Goal: Task Accomplishment & Management: Use online tool/utility

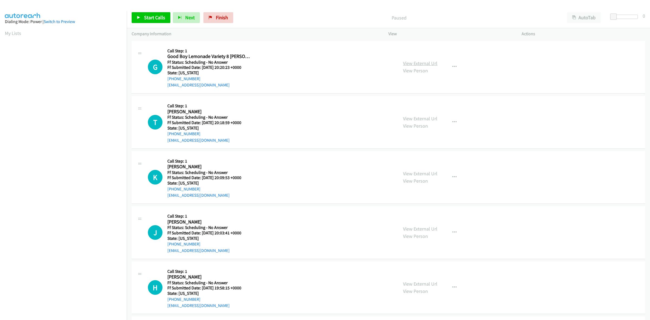
click at [412, 64] on link "View External Url" at bounding box center [420, 63] width 34 height 6
click at [426, 118] on link "View External Url" at bounding box center [420, 118] width 34 height 6
click at [426, 171] on link "View External Url" at bounding box center [420, 173] width 34 height 6
click at [420, 226] on link "View External Url" at bounding box center [420, 229] width 34 height 6
click at [159, 21] on link "Start Calls" at bounding box center [151, 17] width 39 height 11
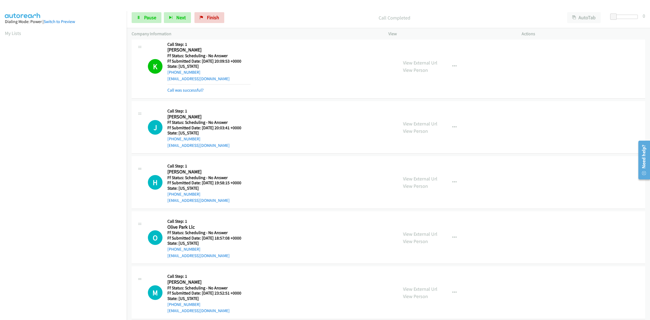
scroll to position [169, 0]
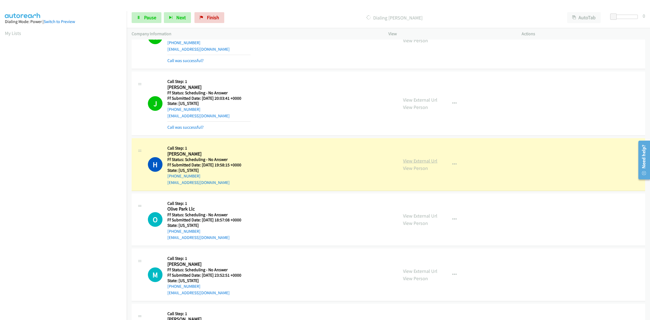
click at [419, 160] on link "View External Url" at bounding box center [420, 161] width 34 height 6
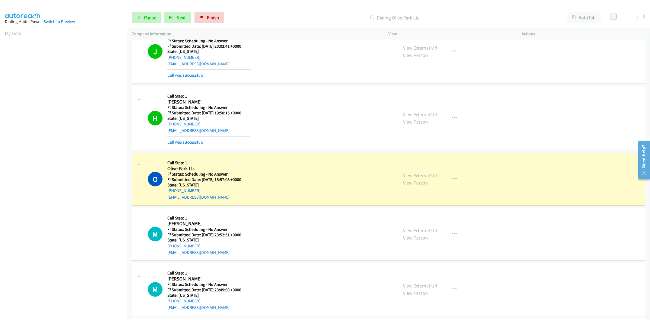
scroll to position [271, 0]
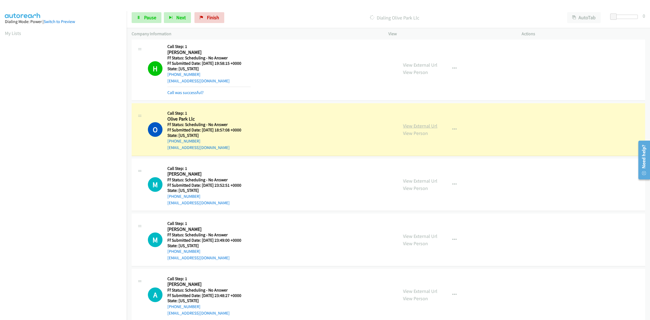
click at [415, 125] on link "View External Url" at bounding box center [420, 126] width 34 height 6
click at [408, 181] on link "View External Url" at bounding box center [420, 181] width 34 height 6
click at [415, 238] on link "View External Url" at bounding box center [420, 236] width 34 height 6
click at [427, 293] on link "View External Url" at bounding box center [420, 291] width 34 height 6
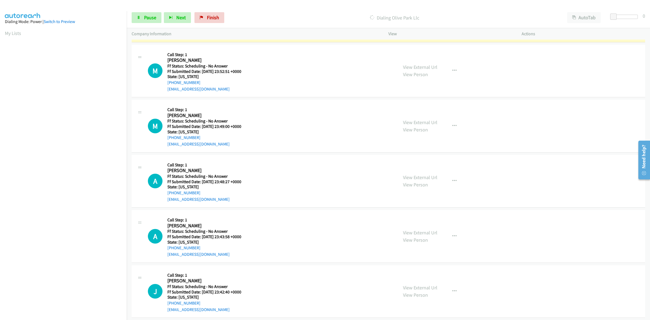
scroll to position [372, 0]
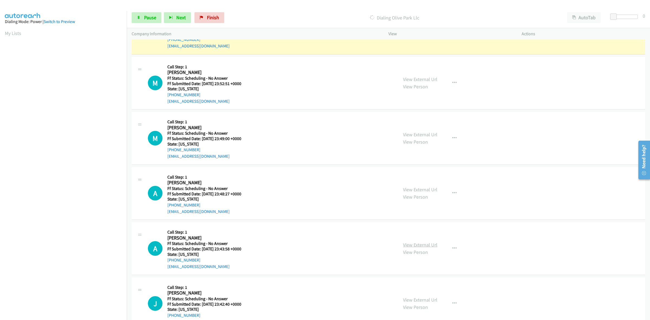
click at [421, 246] on link "View External Url" at bounding box center [420, 245] width 34 height 6
click at [425, 300] on link "View External Url" at bounding box center [420, 300] width 34 height 6
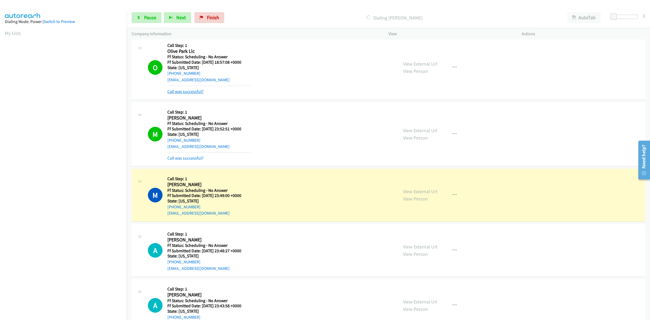
click at [195, 90] on link "Call was successful?" at bounding box center [185, 91] width 36 height 5
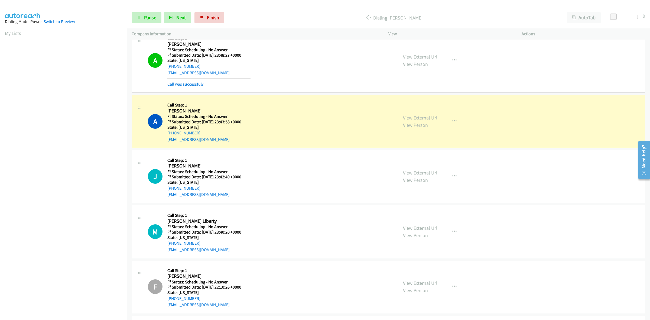
scroll to position [542, 0]
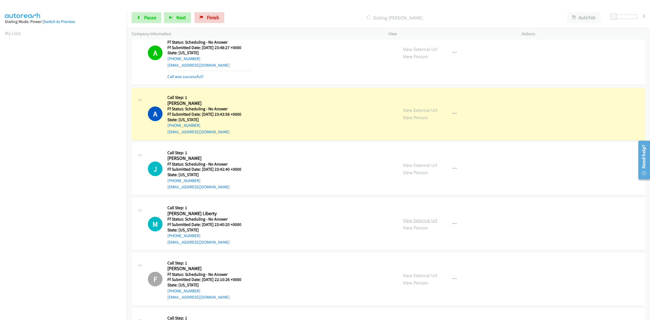
click at [429, 222] on link "View External Url" at bounding box center [420, 220] width 34 height 6
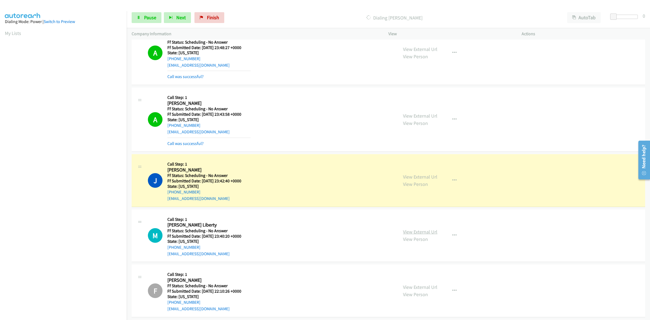
click at [427, 232] on link "View External Url" at bounding box center [420, 232] width 34 height 6
click at [452, 236] on icon "button" at bounding box center [454, 235] width 4 height 4
click at [419, 271] on link "Skip Call" at bounding box center [425, 270] width 72 height 11
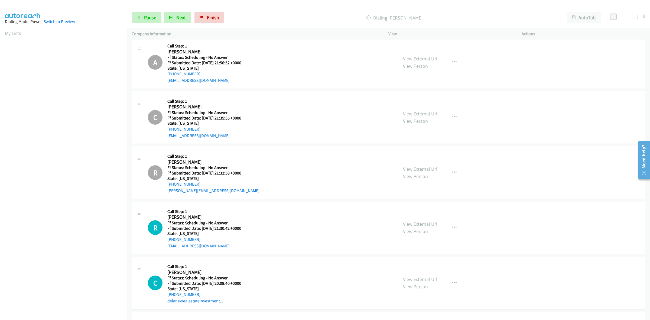
scroll to position [948, 0]
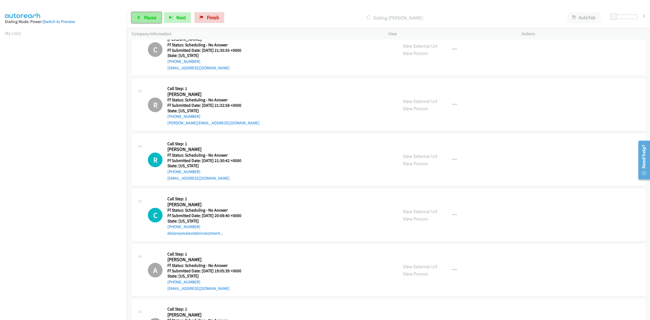
click at [155, 18] on span "Pause" at bounding box center [150, 17] width 12 height 6
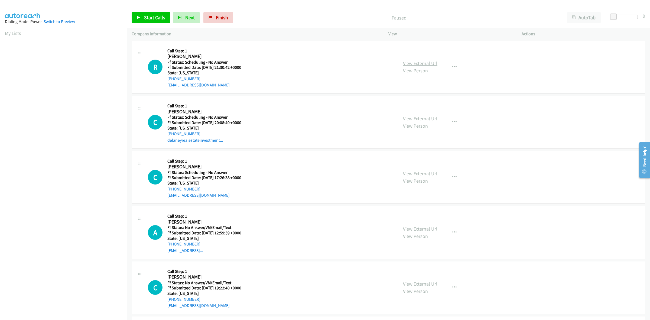
click at [419, 65] on link "View External Url" at bounding box center [420, 63] width 34 height 6
click at [423, 119] on link "View External Url" at bounding box center [420, 118] width 34 height 6
click at [428, 176] on link "View External Url" at bounding box center [420, 173] width 34 height 6
click at [421, 229] on link "View External Url" at bounding box center [420, 229] width 34 height 6
click at [414, 285] on link "View External Url" at bounding box center [420, 284] width 34 height 6
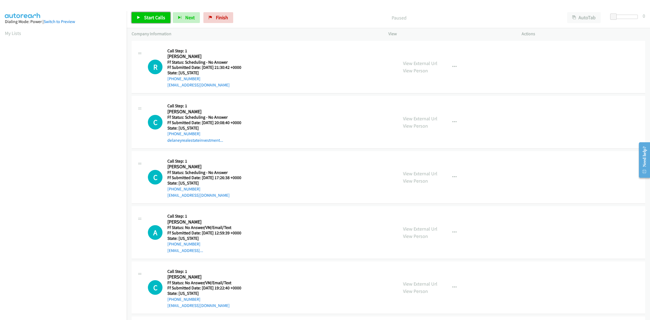
click at [157, 12] on link "Start Calls" at bounding box center [151, 17] width 39 height 11
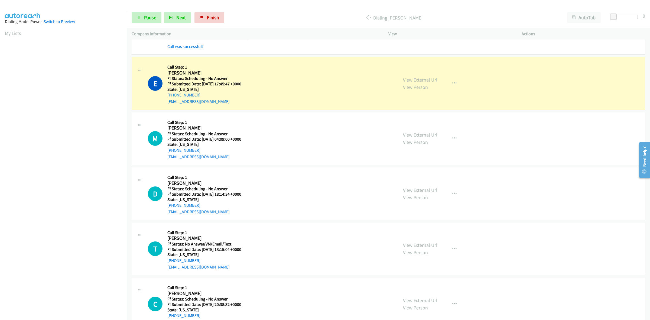
scroll to position [305, 0]
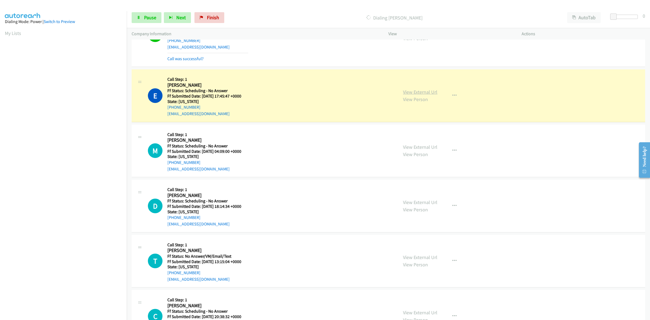
click at [425, 92] on link "View External Url" at bounding box center [420, 92] width 34 height 6
click at [427, 146] on link "View External Url" at bounding box center [420, 147] width 34 height 6
click at [409, 202] on link "View External Url" at bounding box center [420, 202] width 34 height 6
click at [415, 255] on link "View External Url" at bounding box center [420, 257] width 34 height 6
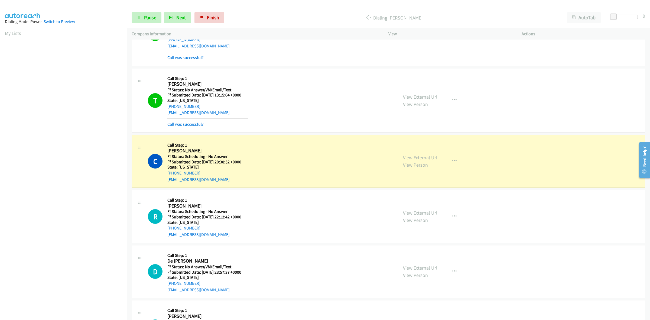
scroll to position [542, 0]
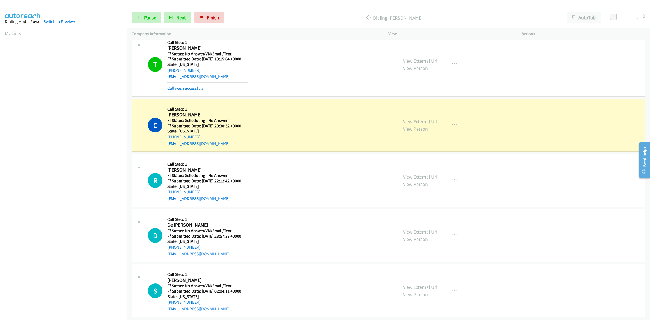
click at [428, 120] on link "View External Url" at bounding box center [420, 121] width 34 height 6
click at [416, 175] on link "View External Url" at bounding box center [420, 177] width 34 height 6
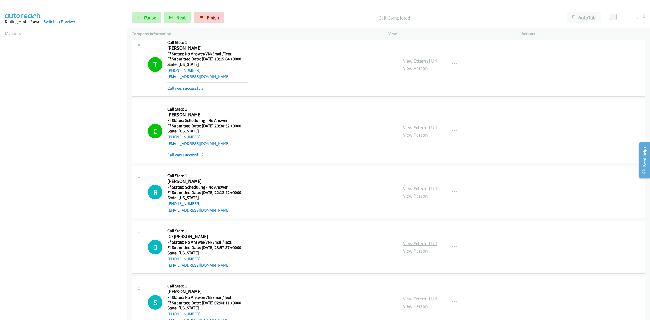
click at [410, 244] on link "View External Url" at bounding box center [420, 243] width 34 height 6
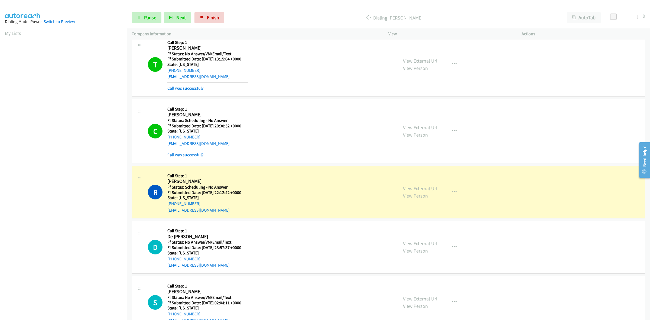
click at [419, 299] on link "View External Url" at bounding box center [420, 298] width 34 height 6
click at [412, 298] on link "View External Url" at bounding box center [420, 298] width 34 height 6
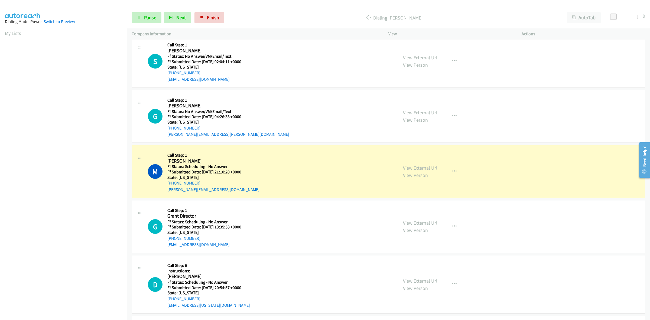
scroll to position [813, 0]
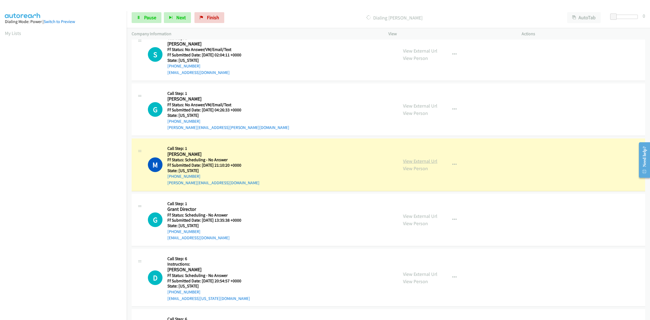
click at [423, 160] on link "View External Url" at bounding box center [420, 161] width 34 height 6
click at [145, 14] on link "Pause" at bounding box center [147, 17] width 30 height 11
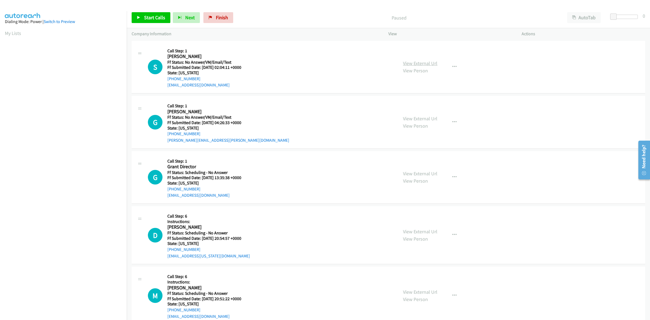
click at [413, 64] on link "View External Url" at bounding box center [420, 63] width 34 height 6
click at [408, 119] on link "View External Url" at bounding box center [420, 118] width 34 height 6
click at [428, 175] on link "View External Url" at bounding box center [420, 173] width 34 height 6
click at [418, 234] on link "View External Url" at bounding box center [420, 231] width 34 height 6
click at [426, 289] on link "View External Url" at bounding box center [420, 292] width 34 height 6
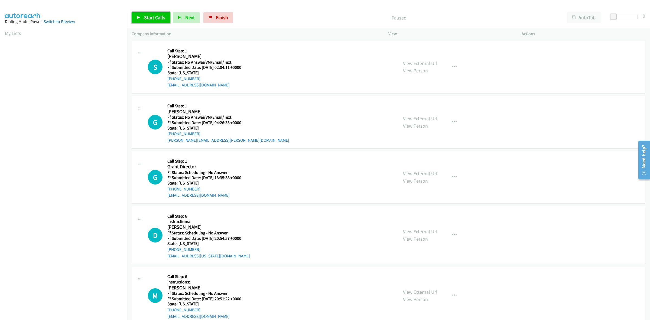
click at [156, 18] on span "Start Calls" at bounding box center [154, 17] width 21 height 6
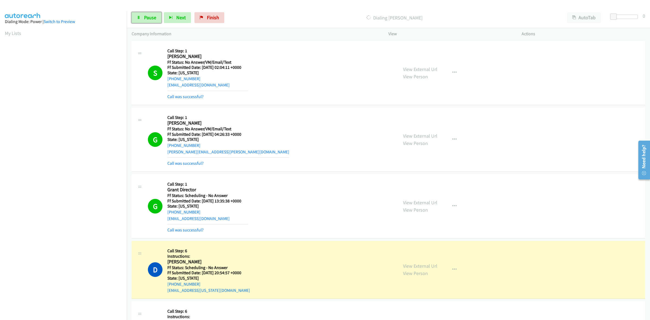
drag, startPoint x: 150, startPoint y: 17, endPoint x: 154, endPoint y: 71, distance: 54.3
click at [150, 17] on span "Pause" at bounding box center [150, 17] width 12 height 6
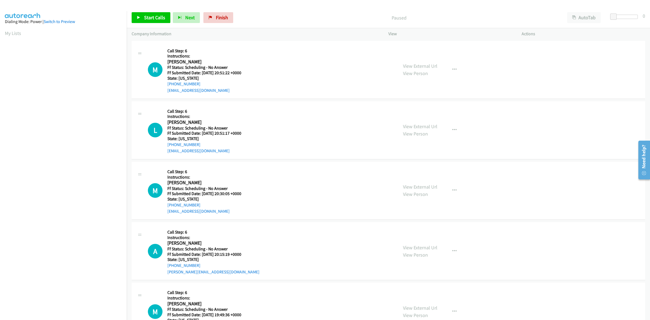
click at [408, 129] on div "View External Url View Person" at bounding box center [420, 130] width 34 height 15
click at [413, 126] on link "View External Url" at bounding box center [420, 126] width 34 height 6
click at [419, 186] on link "View External Url" at bounding box center [420, 187] width 34 height 6
click at [434, 248] on link "View External Url" at bounding box center [420, 247] width 34 height 6
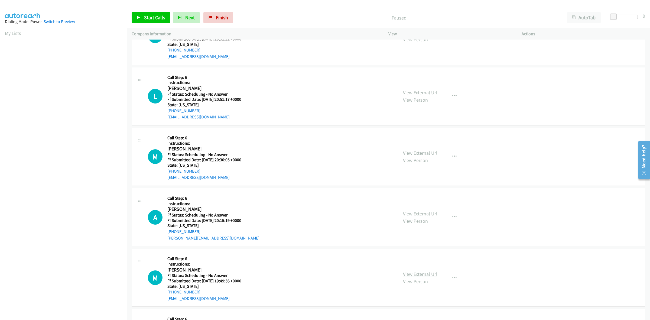
click at [411, 274] on link "View External Url" at bounding box center [420, 274] width 34 height 6
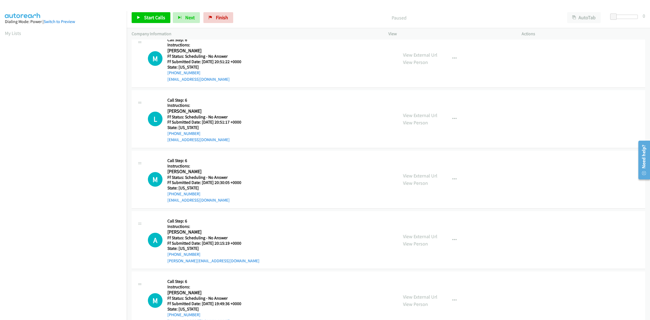
scroll to position [0, 0]
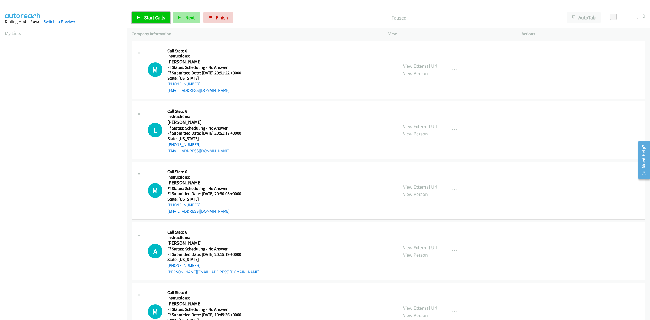
drag, startPoint x: 151, startPoint y: 17, endPoint x: 176, endPoint y: 22, distance: 25.6
click at [151, 17] on span "Start Calls" at bounding box center [154, 17] width 21 height 6
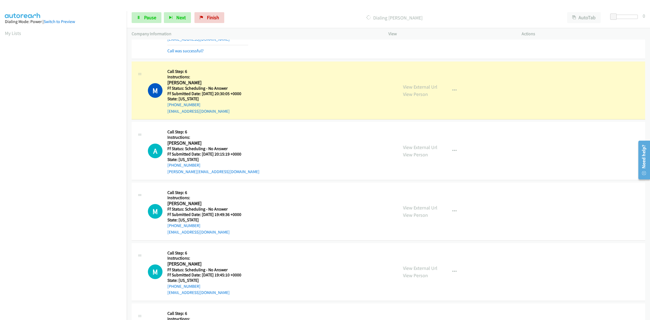
scroll to position [135, 0]
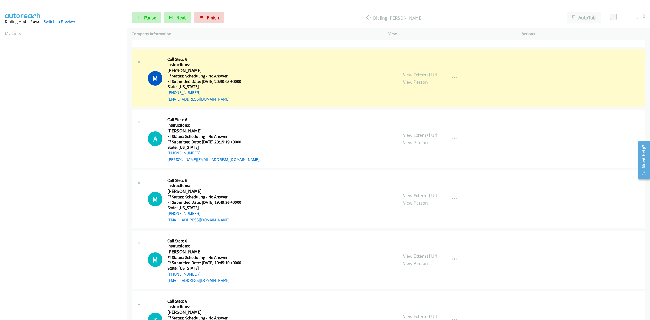
click at [413, 253] on link "View External Url" at bounding box center [420, 256] width 34 height 6
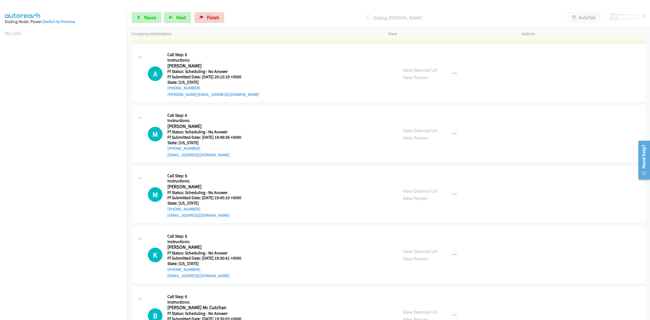
scroll to position [203, 0]
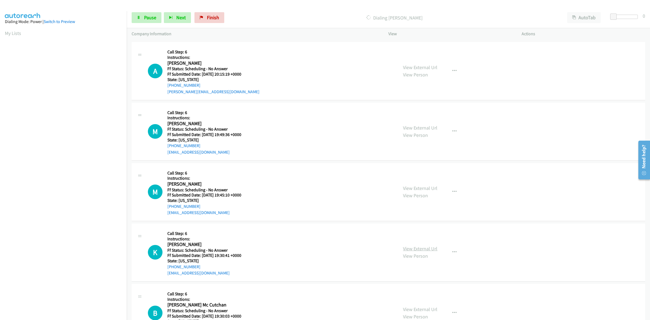
click at [420, 246] on link "View External Url" at bounding box center [420, 248] width 34 height 6
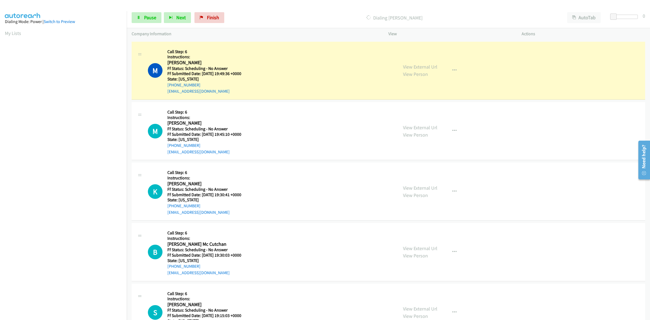
scroll to position [305, 0]
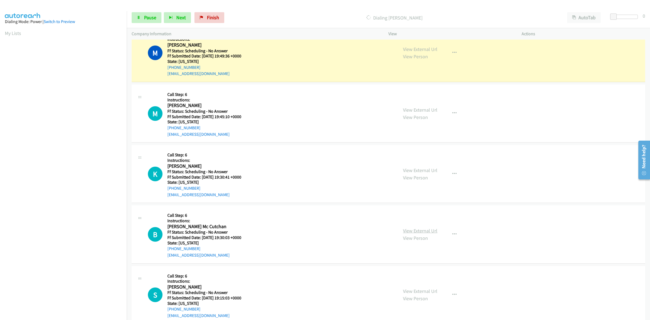
click at [432, 230] on link "View External Url" at bounding box center [420, 231] width 34 height 6
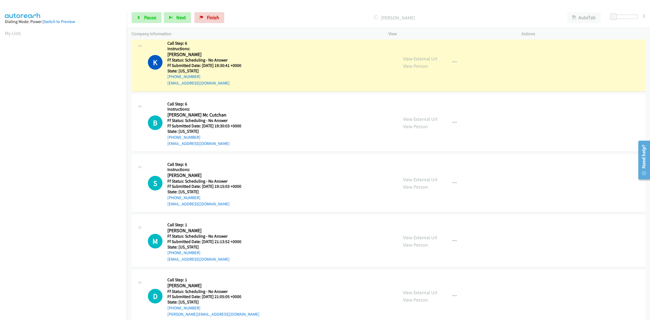
scroll to position [440, 0]
click at [411, 178] on link "View External Url" at bounding box center [420, 179] width 34 height 6
click at [426, 236] on link "View External Url" at bounding box center [420, 236] width 34 height 6
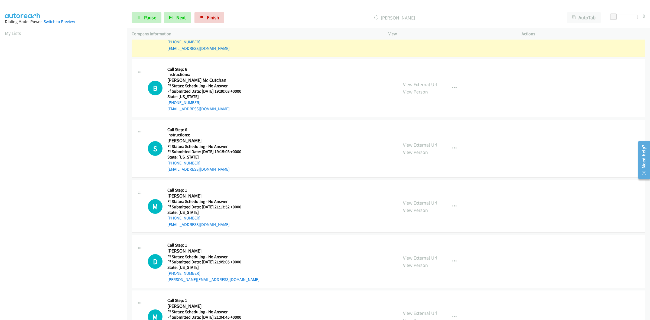
click at [407, 255] on link "View External Url" at bounding box center [420, 258] width 34 height 6
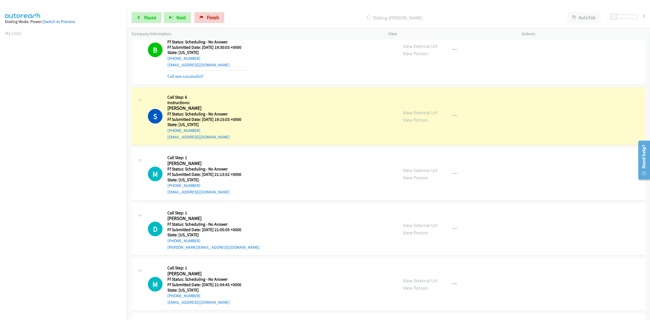
scroll to position [542, 0]
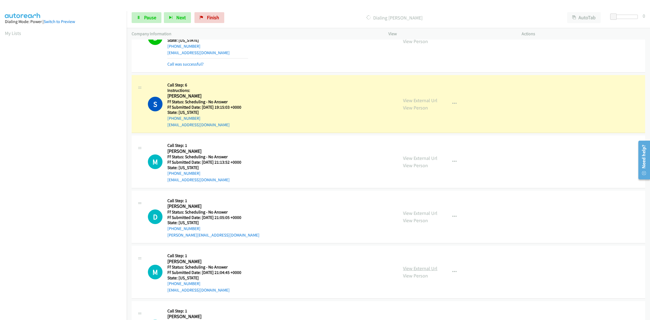
click at [434, 269] on link "View External Url" at bounding box center [420, 268] width 34 height 6
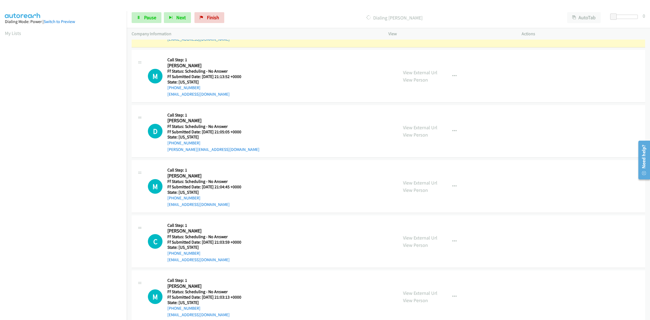
scroll to position [643, 0]
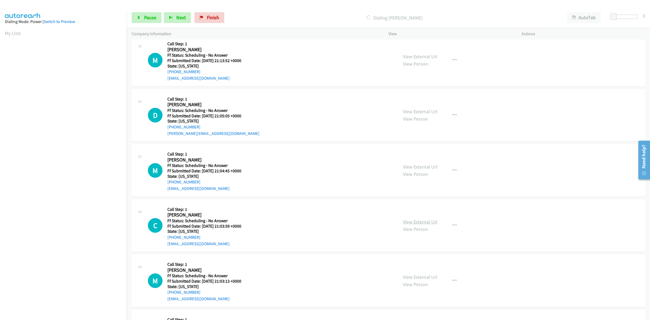
click at [425, 223] on link "View External Url" at bounding box center [420, 222] width 34 height 6
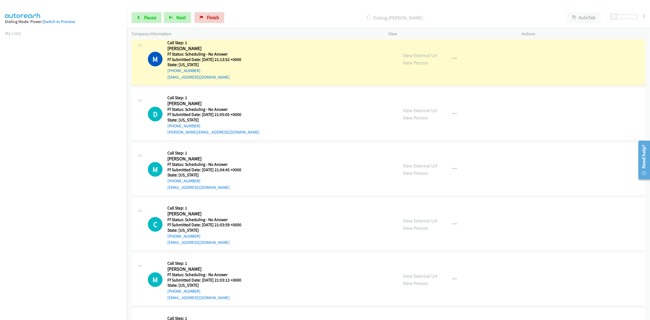
scroll to position [688, 0]
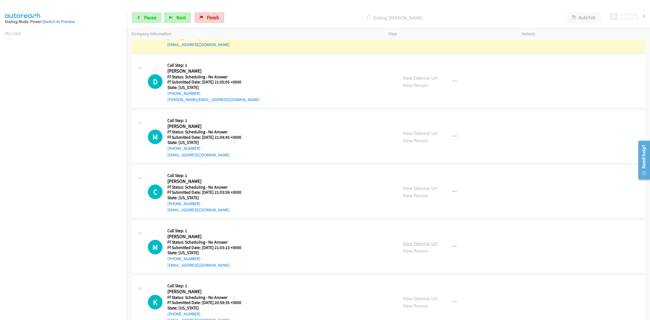
click at [427, 244] on link "View External Url" at bounding box center [420, 243] width 34 height 6
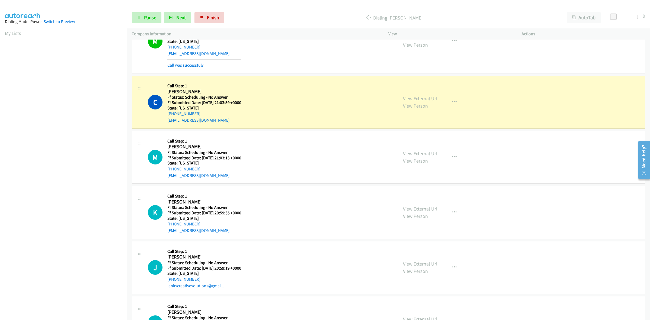
scroll to position [824, 0]
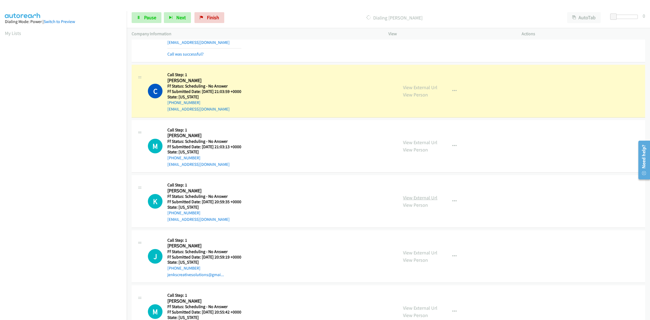
click at [406, 196] on link "View External Url" at bounding box center [420, 197] width 34 height 6
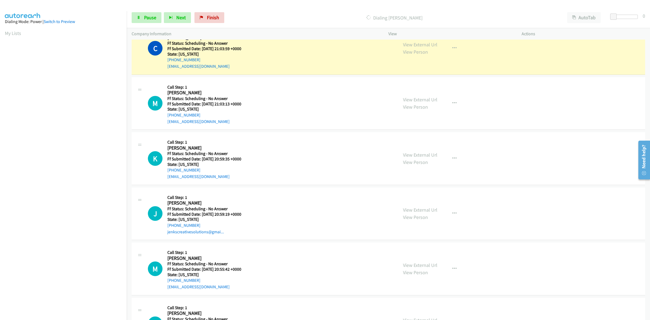
scroll to position [892, 0]
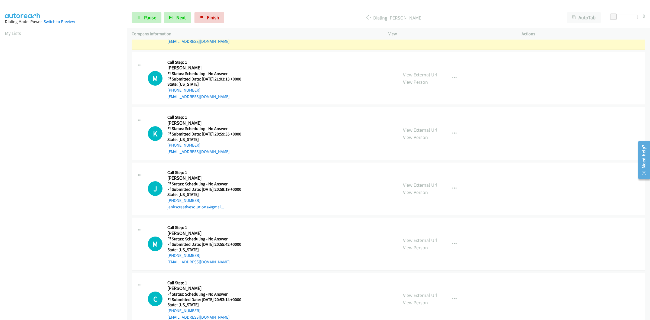
click at [424, 185] on link "View External Url" at bounding box center [420, 185] width 34 height 6
click at [421, 240] on link "View External Url" at bounding box center [420, 240] width 34 height 6
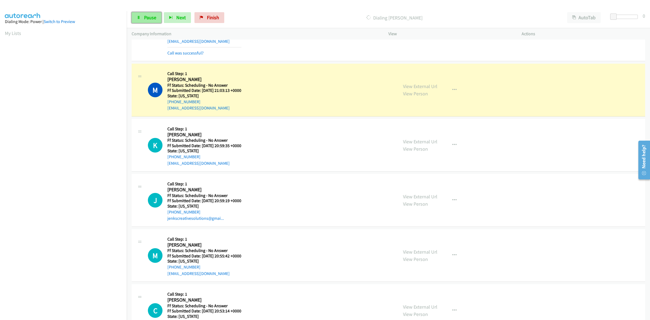
click at [142, 20] on link "Pause" at bounding box center [147, 17] width 30 height 11
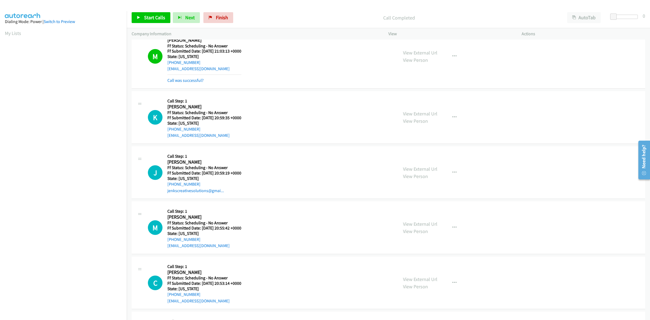
scroll to position [925, 0]
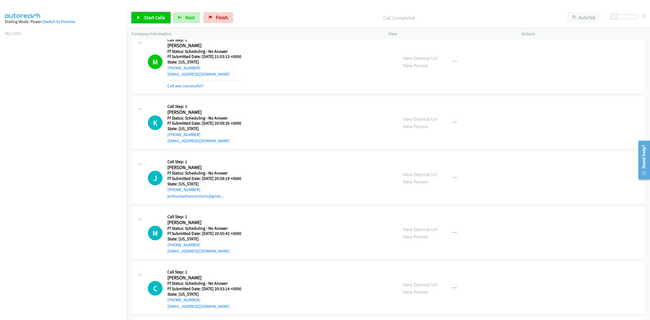
drag, startPoint x: 152, startPoint y: 17, endPoint x: 198, endPoint y: 30, distance: 47.8
click at [152, 17] on span "Start Calls" at bounding box center [154, 17] width 21 height 6
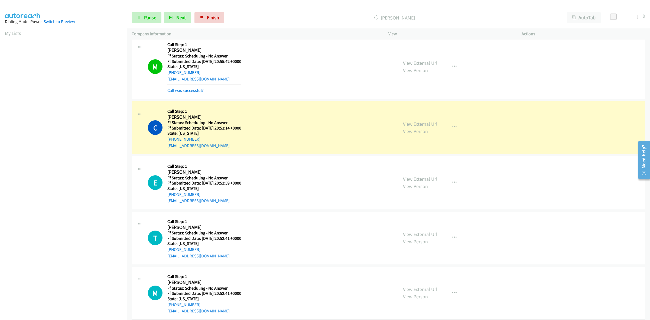
scroll to position [1129, 0]
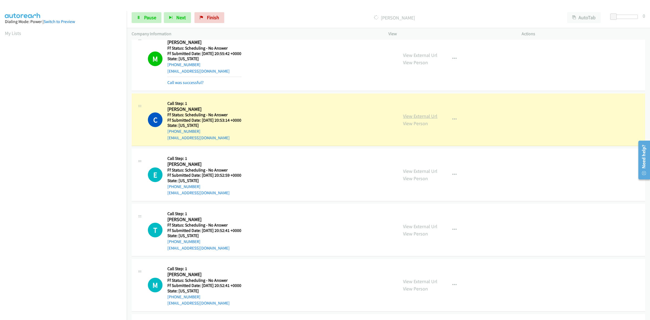
click at [415, 115] on link "View External Url" at bounding box center [420, 116] width 34 height 6
click at [424, 169] on link "View External Url" at bounding box center [420, 171] width 34 height 6
click at [424, 228] on link "View External Url" at bounding box center [420, 226] width 34 height 6
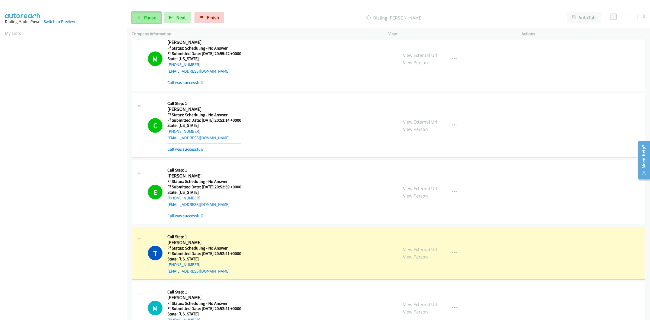
click at [149, 22] on link "Pause" at bounding box center [147, 17] width 30 height 11
click at [226, 16] on span "Finish" at bounding box center [222, 17] width 12 height 6
